Goal: Task Accomplishment & Management: Manage account settings

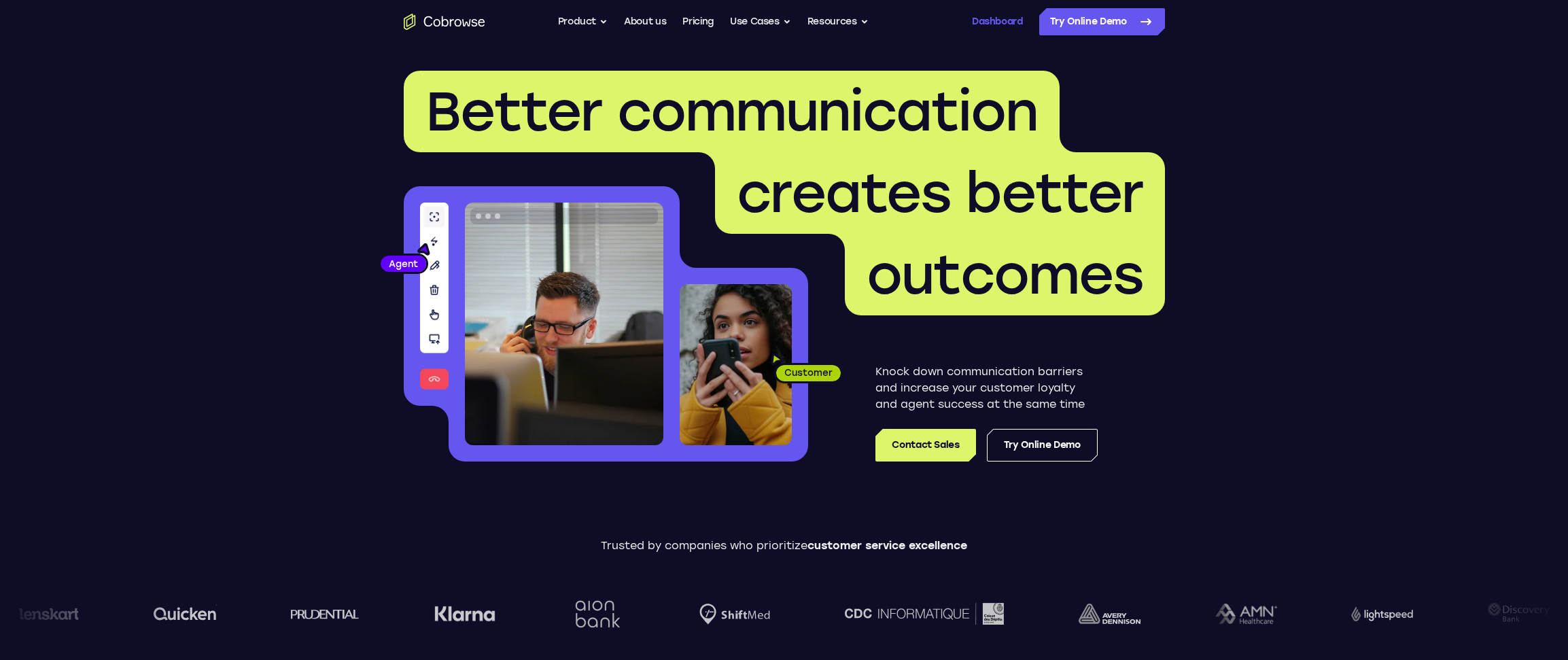
click at [986, 13] on link "Dashboard" at bounding box center [997, 21] width 51 height 27
click at [984, 20] on link "Register" at bounding box center [1003, 21] width 39 height 27
click at [956, 20] on link "Log In" at bounding box center [955, 21] width 27 height 27
